Goal: Task Accomplishment & Management: Manage account settings

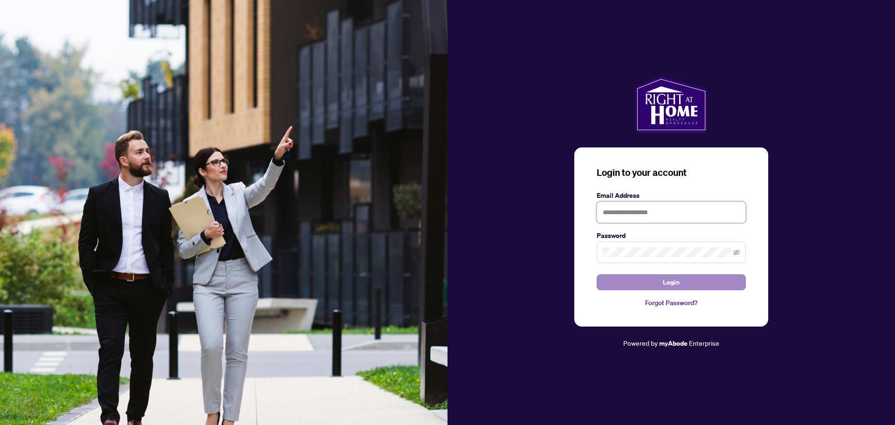
type input "**********"
click at [623, 286] on button "Login" at bounding box center [670, 282] width 149 height 16
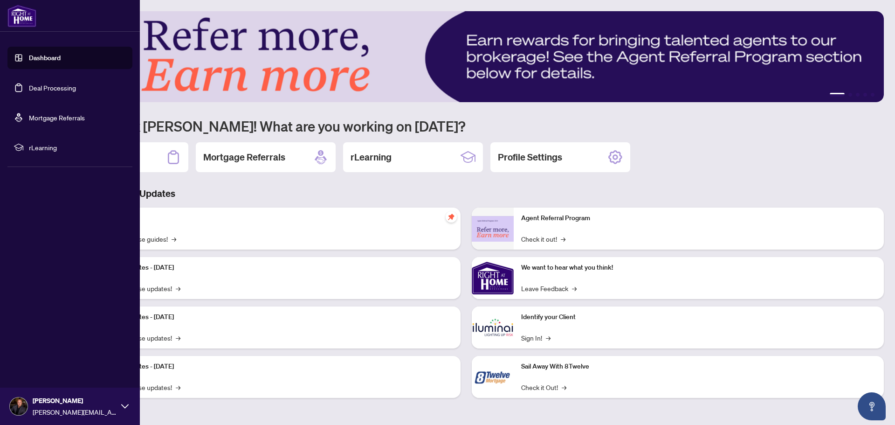
click at [29, 89] on link "Deal Processing" at bounding box center [52, 87] width 47 height 8
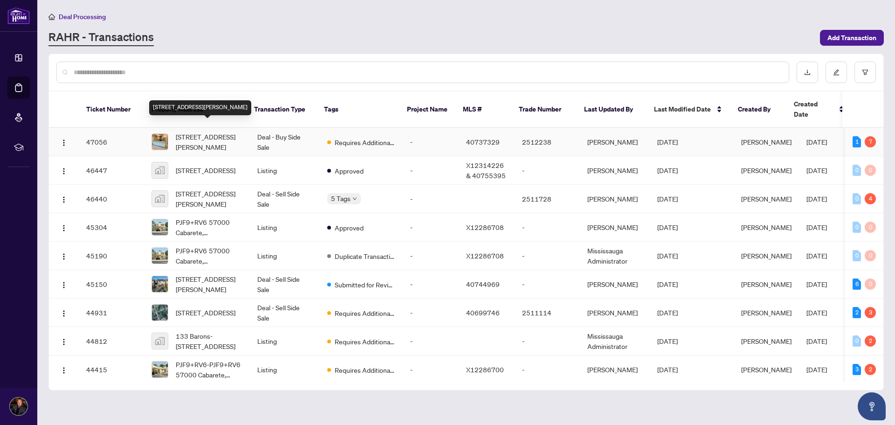
click at [184, 139] on span "[STREET_ADDRESS][PERSON_NAME]" at bounding box center [209, 141] width 67 height 21
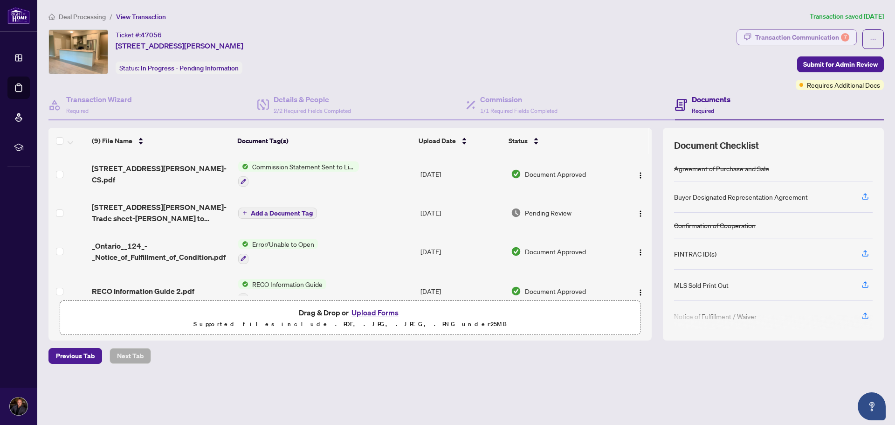
click at [782, 39] on div "Transaction Communication 7" at bounding box center [802, 37] width 94 height 15
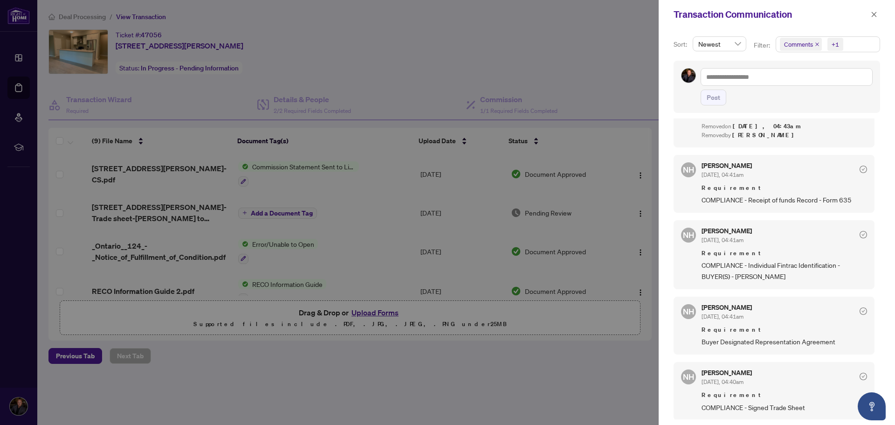
scroll to position [481, 0]
click at [571, 99] on div at bounding box center [447, 212] width 895 height 425
click at [877, 16] on button "button" at bounding box center [874, 14] width 12 height 11
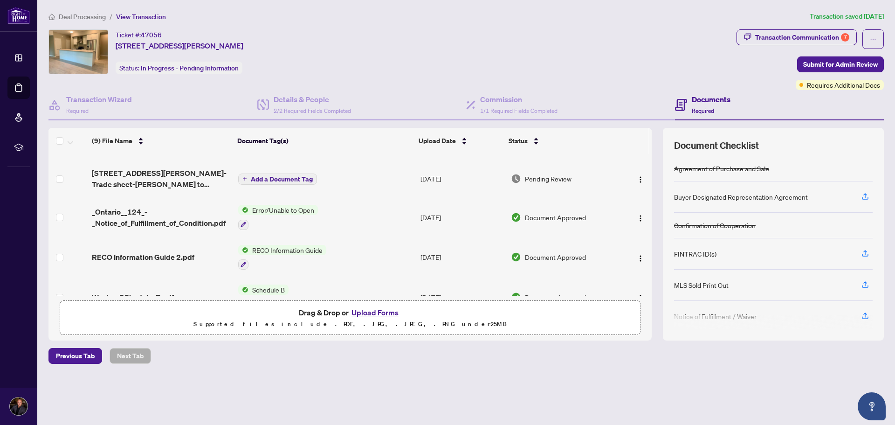
scroll to position [30, 0]
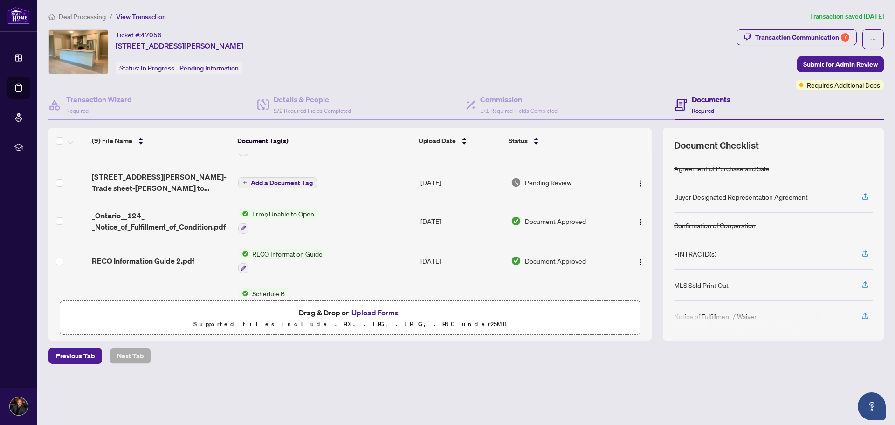
click at [152, 263] on span "RECO Information Guide 2.pdf" at bounding box center [143, 260] width 103 height 11
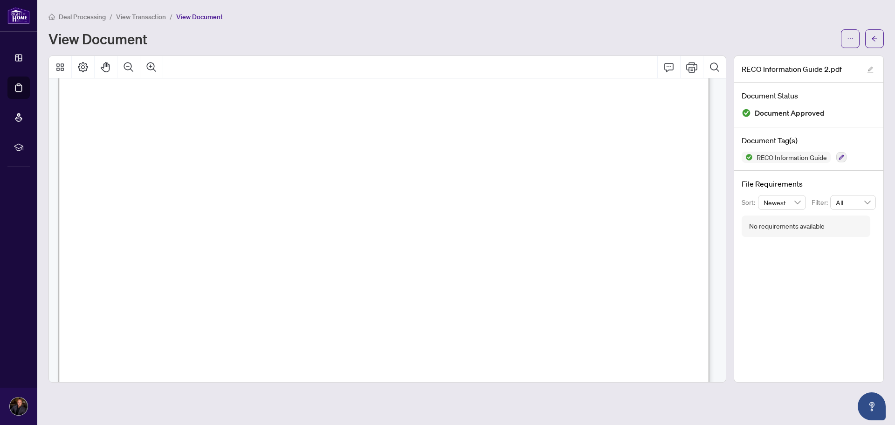
scroll to position [10578, 0]
click at [875, 41] on icon "arrow-left" at bounding box center [874, 38] width 7 height 7
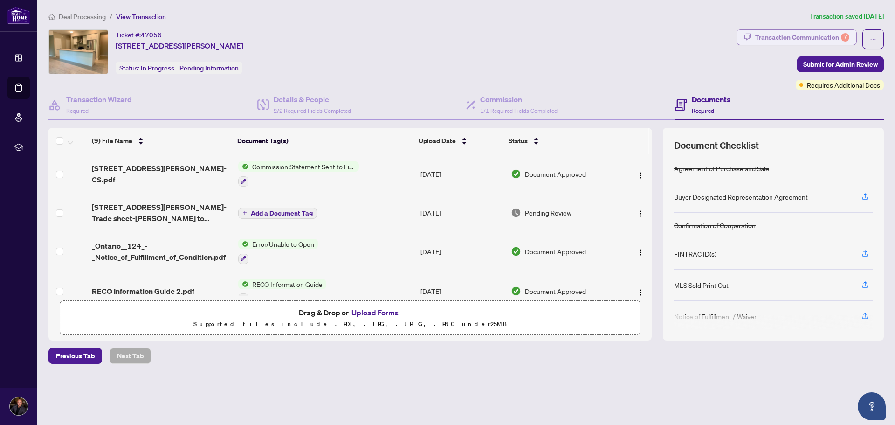
click at [833, 40] on div "Transaction Communication 7" at bounding box center [802, 37] width 94 height 15
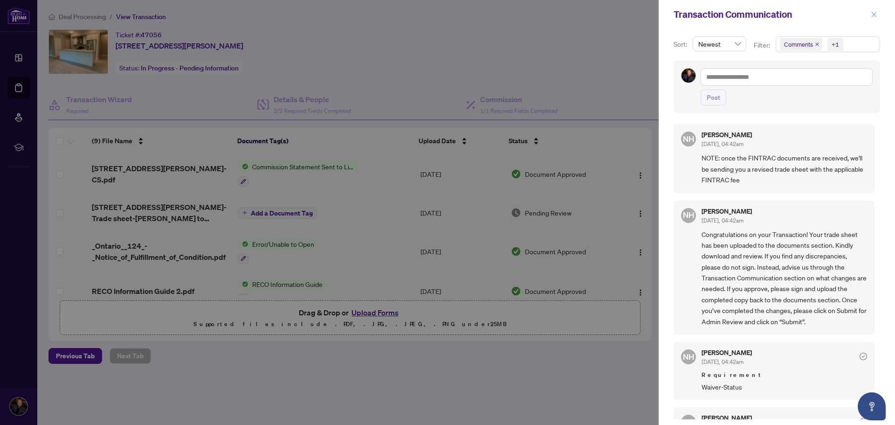
click at [876, 17] on icon "close" at bounding box center [874, 14] width 7 height 7
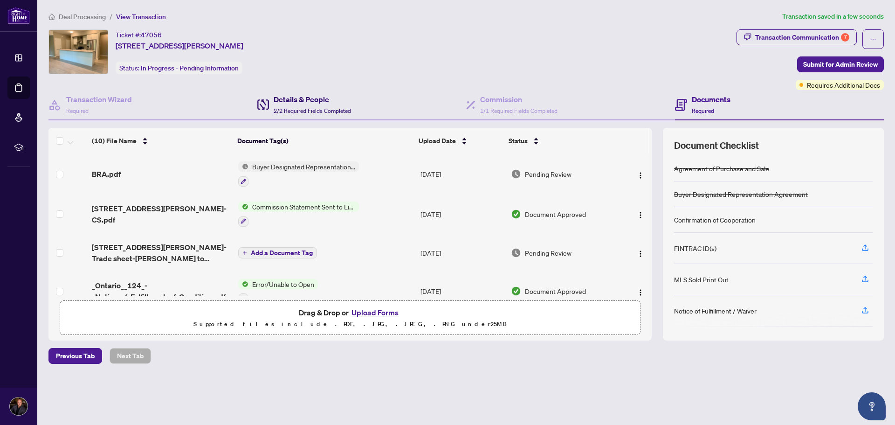
click at [289, 95] on h4 "Details & People" at bounding box center [312, 99] width 77 height 11
